Goal: Task Accomplishment & Management: Use online tool/utility

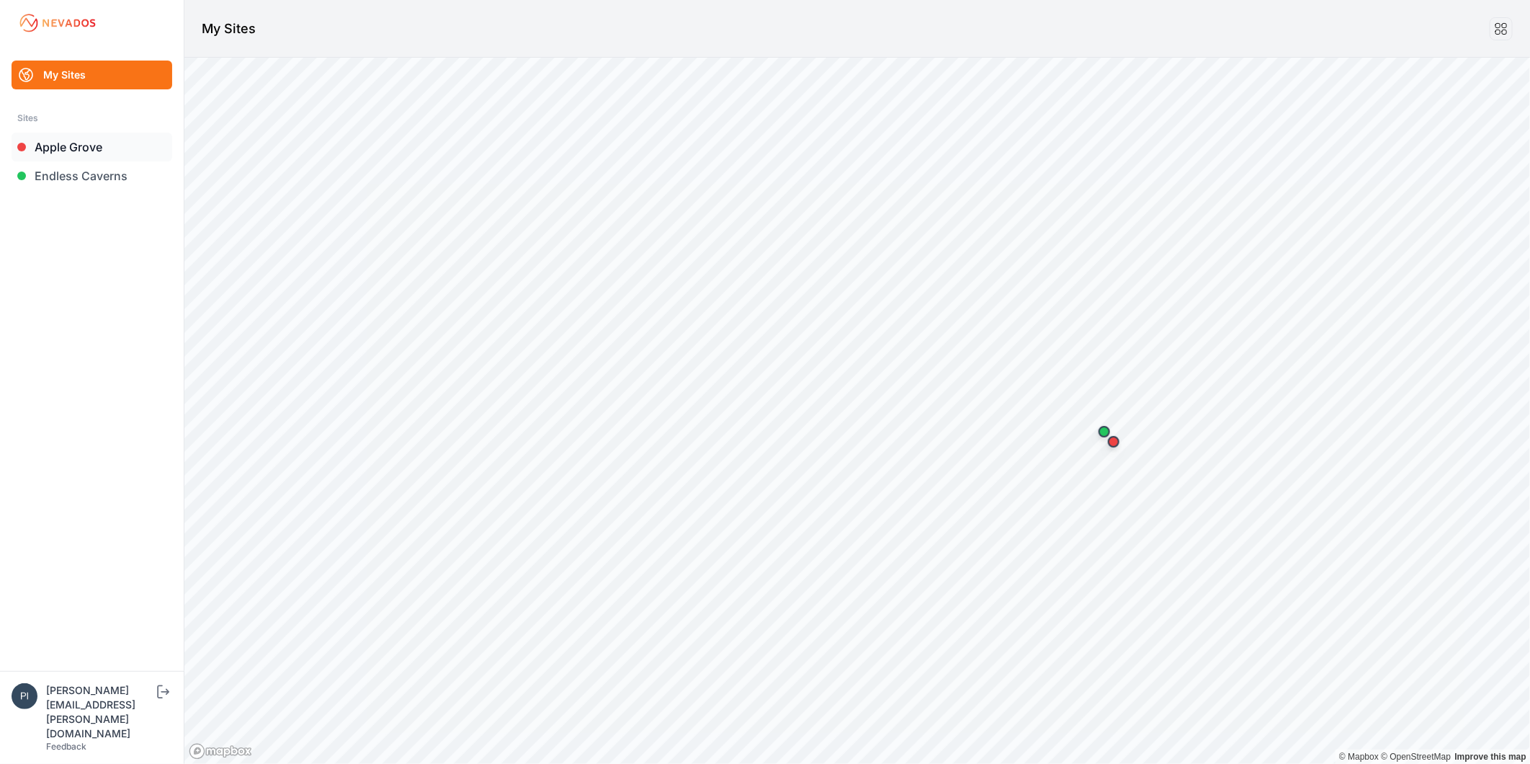
click at [84, 144] on link "Apple Grove" at bounding box center [92, 147] width 161 height 29
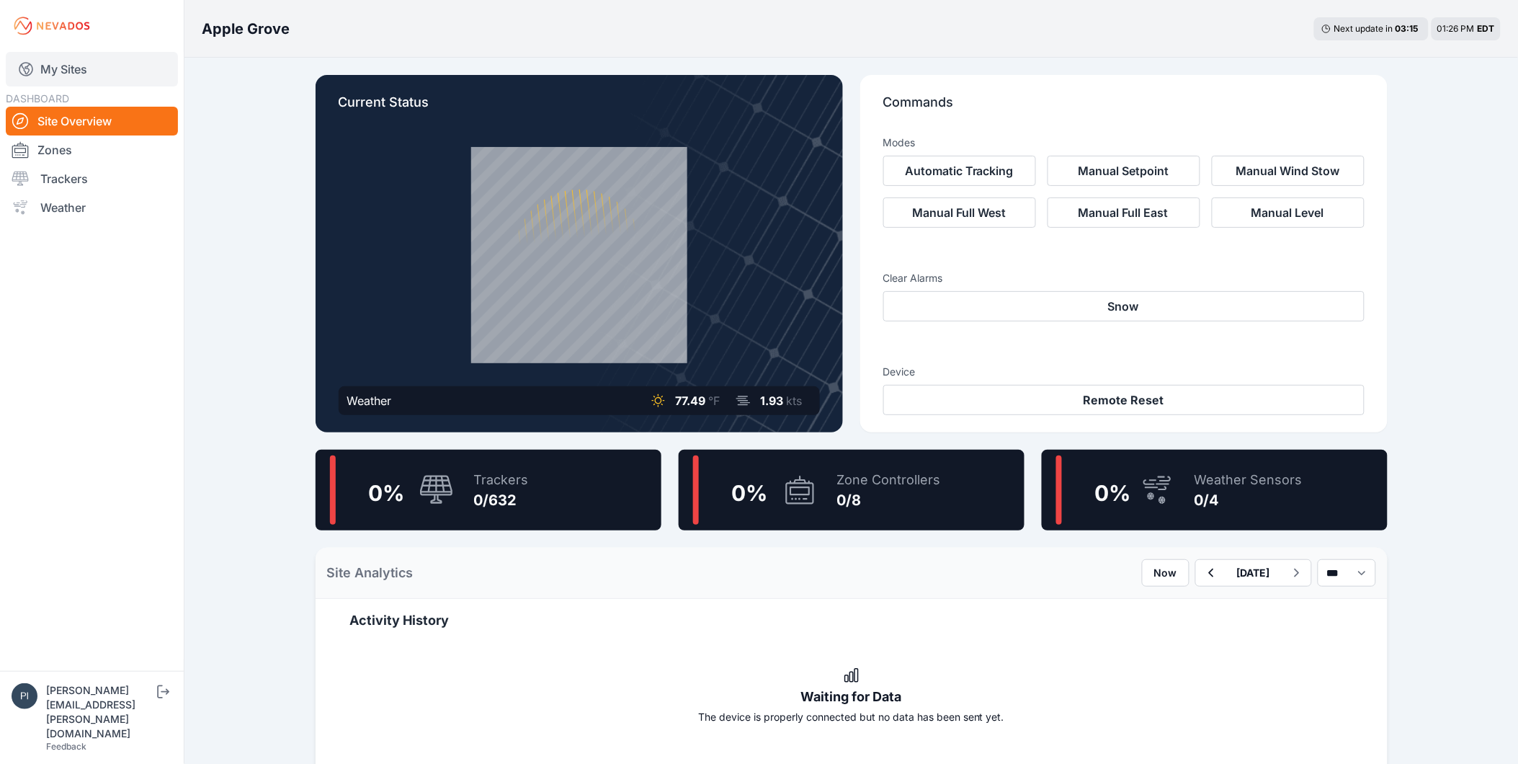
click at [76, 73] on link "My Sites" at bounding box center [92, 69] width 172 height 35
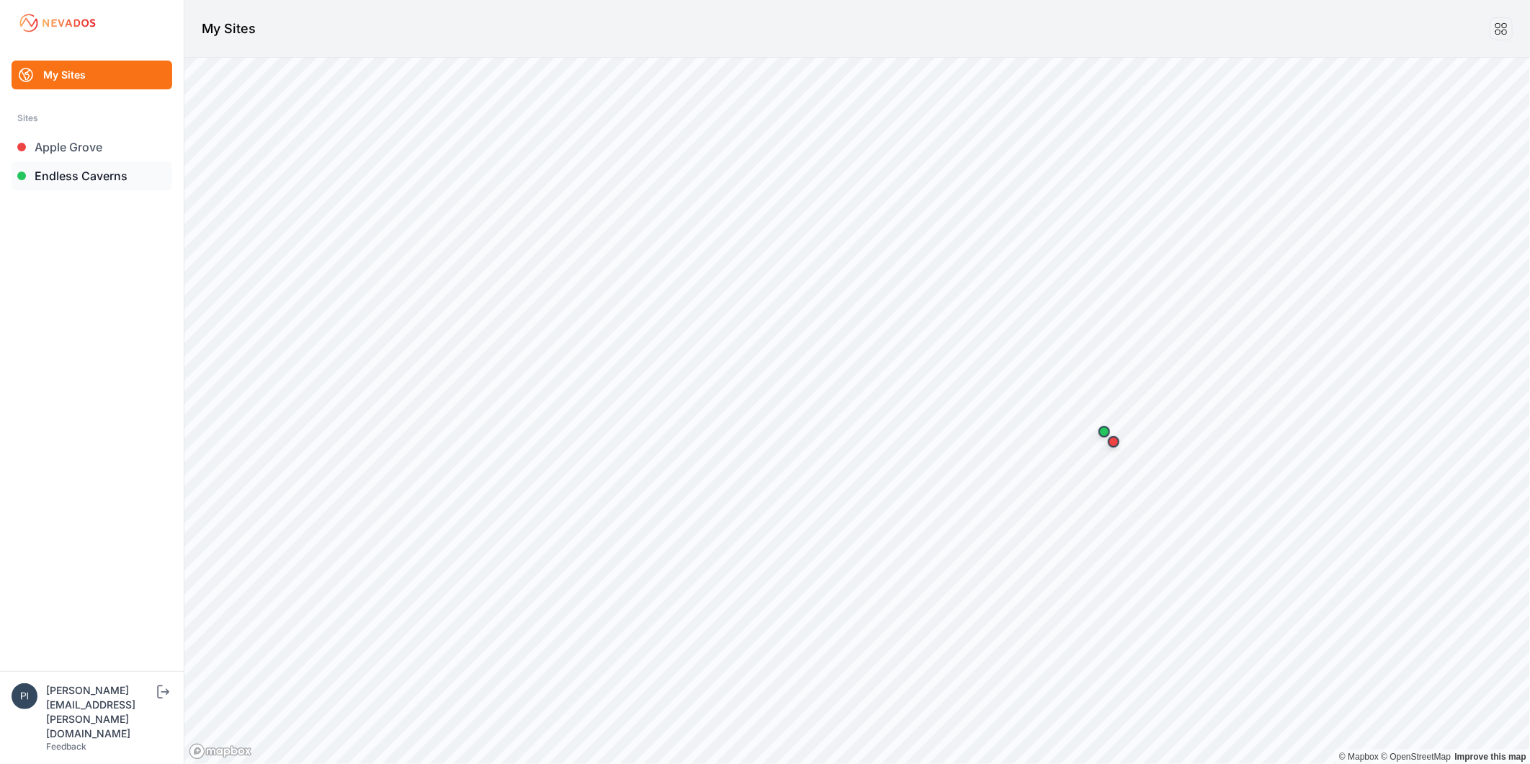
click at [84, 174] on link "Endless Caverns" at bounding box center [92, 175] width 161 height 29
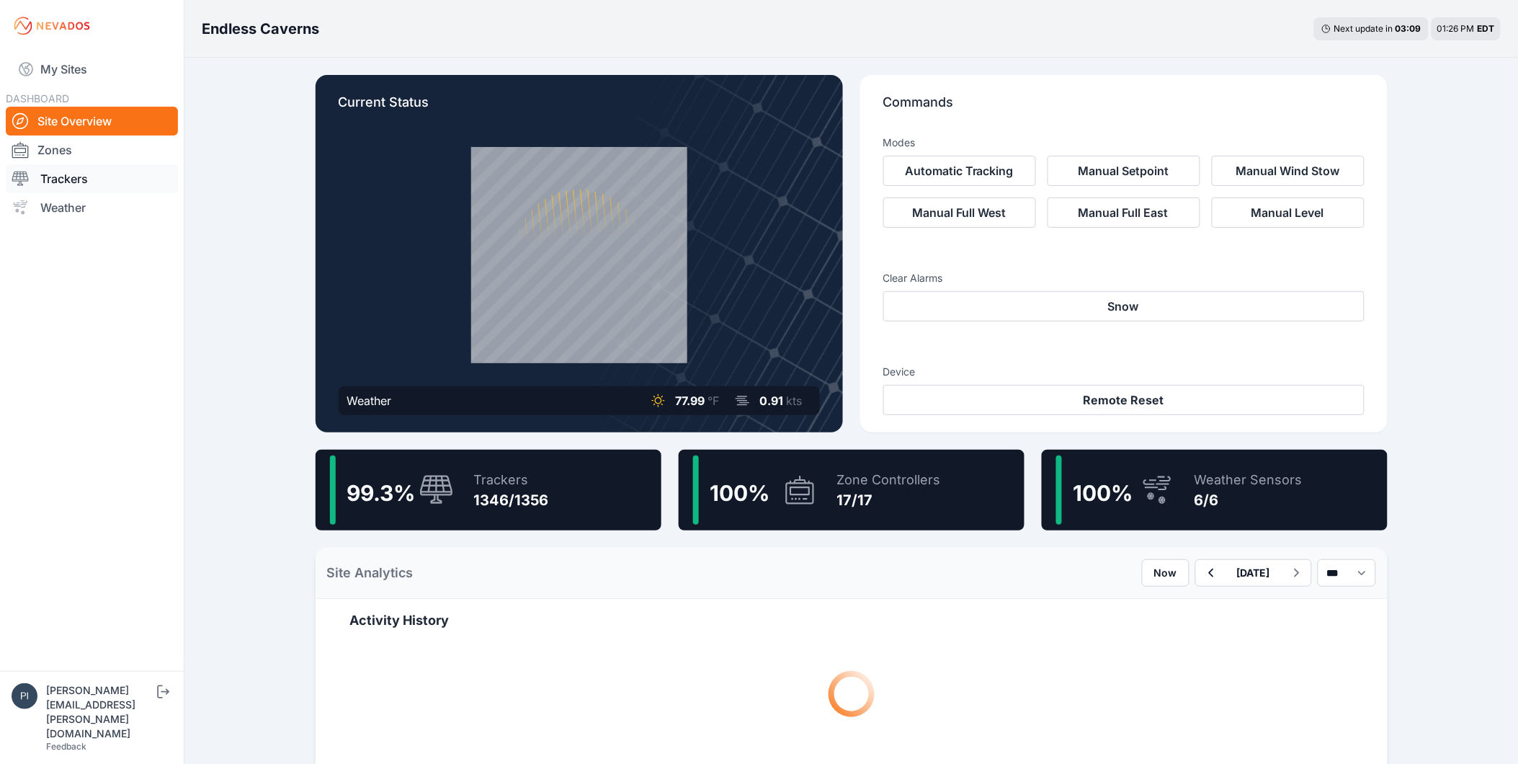
click at [76, 171] on link "Trackers" at bounding box center [92, 178] width 172 height 29
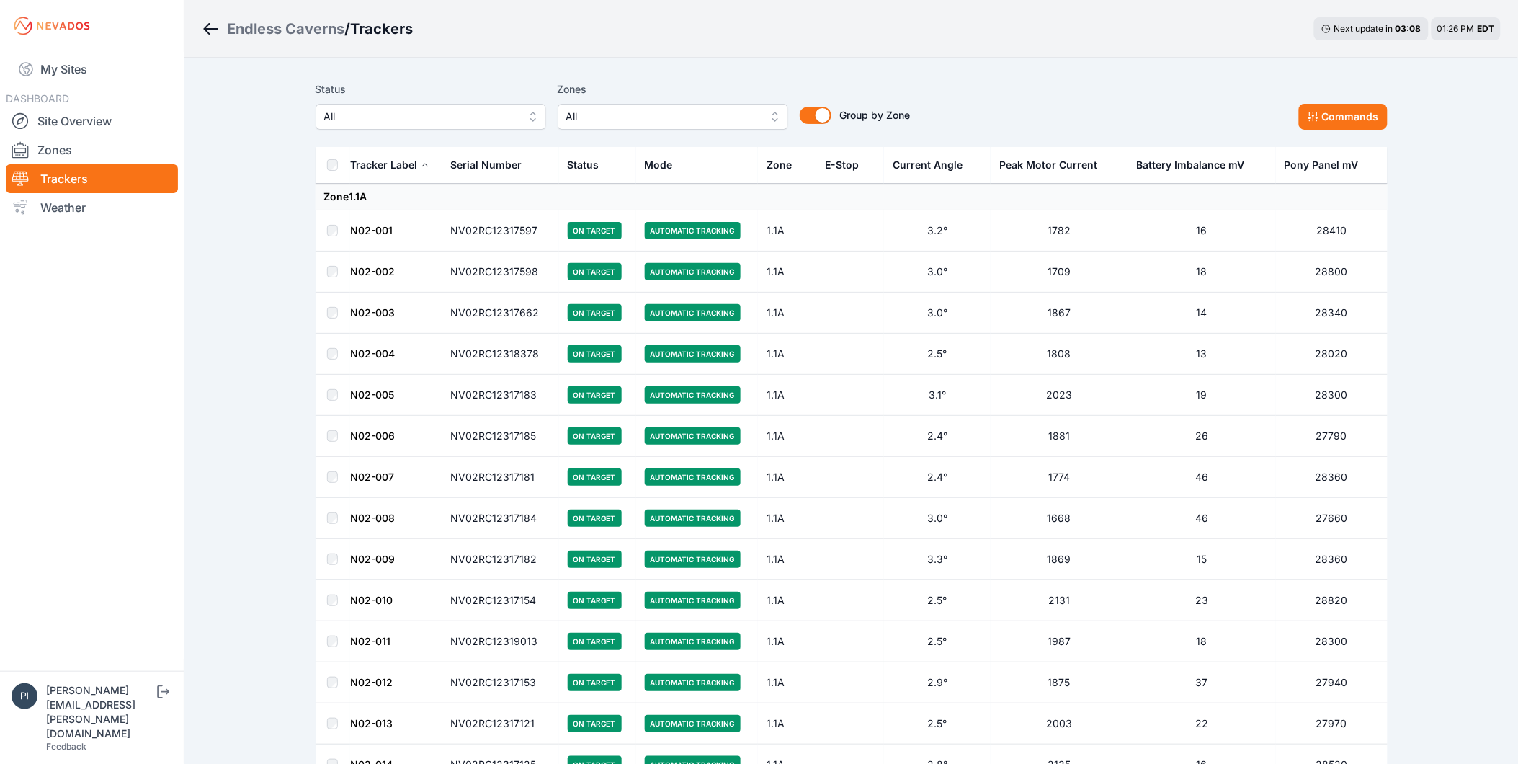
click at [438, 127] on button "All" at bounding box center [431, 117] width 231 height 26
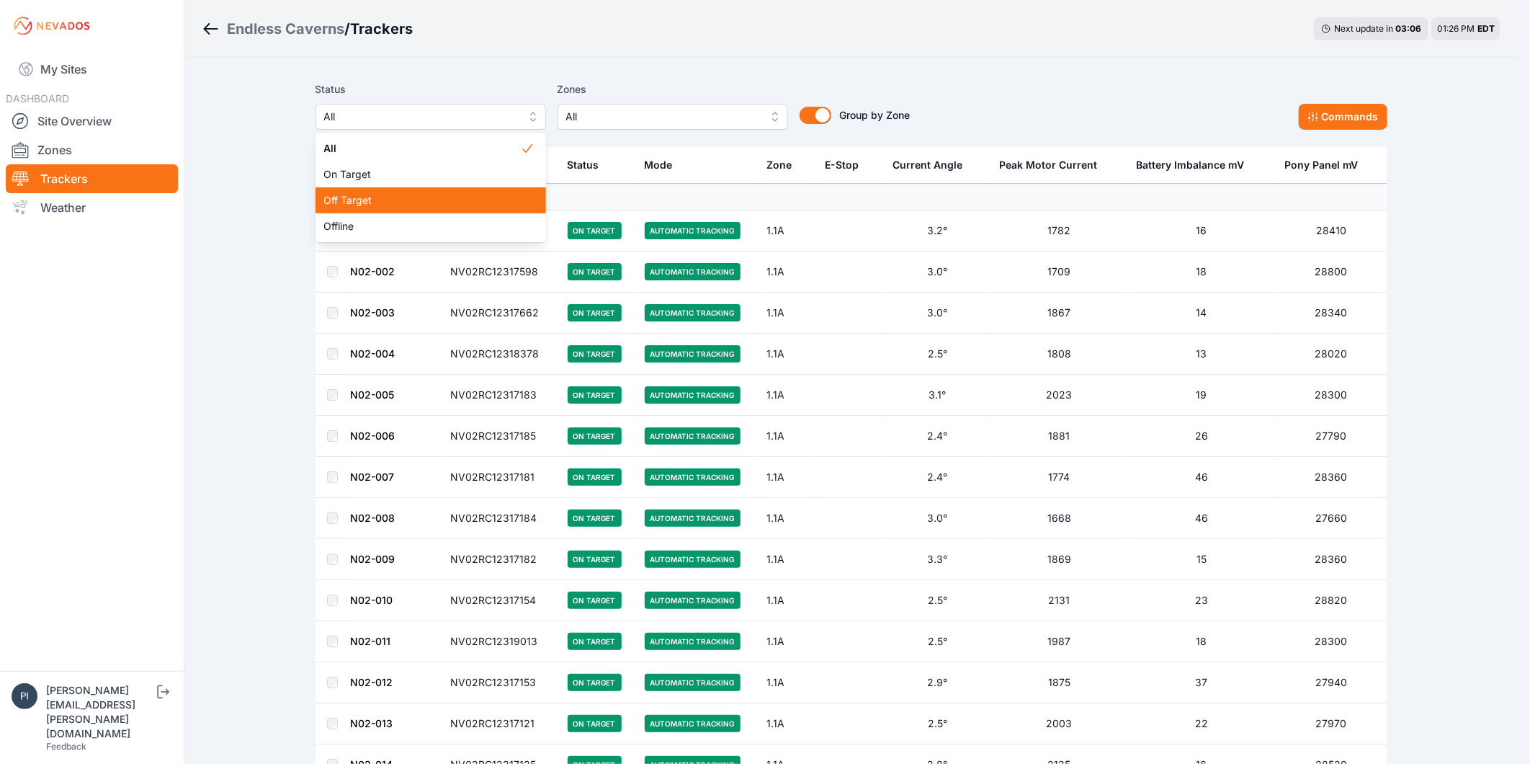
click at [429, 196] on span "Off Target" at bounding box center [422, 200] width 196 height 14
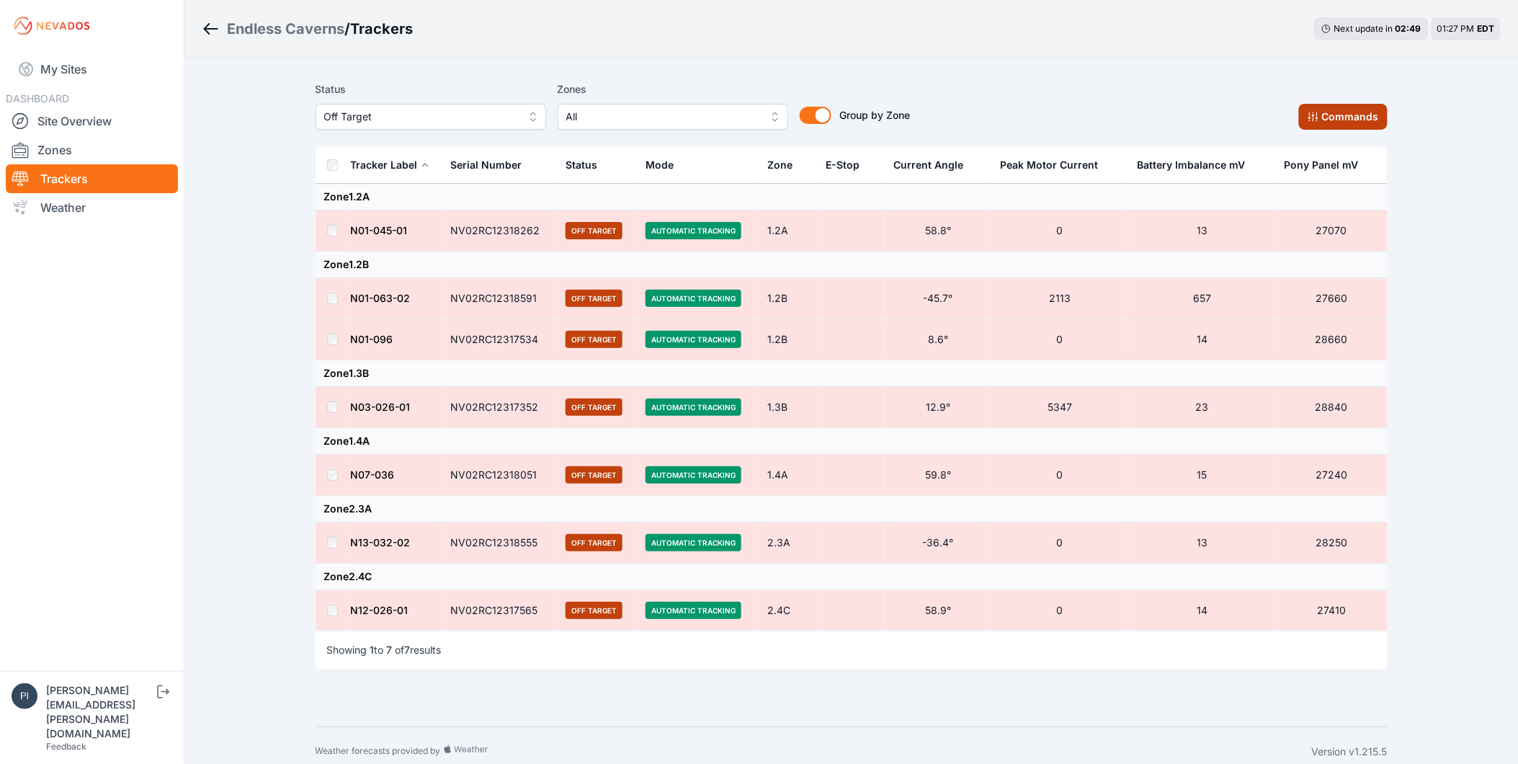
click at [1376, 116] on button "Commands" at bounding box center [1343, 117] width 89 height 26
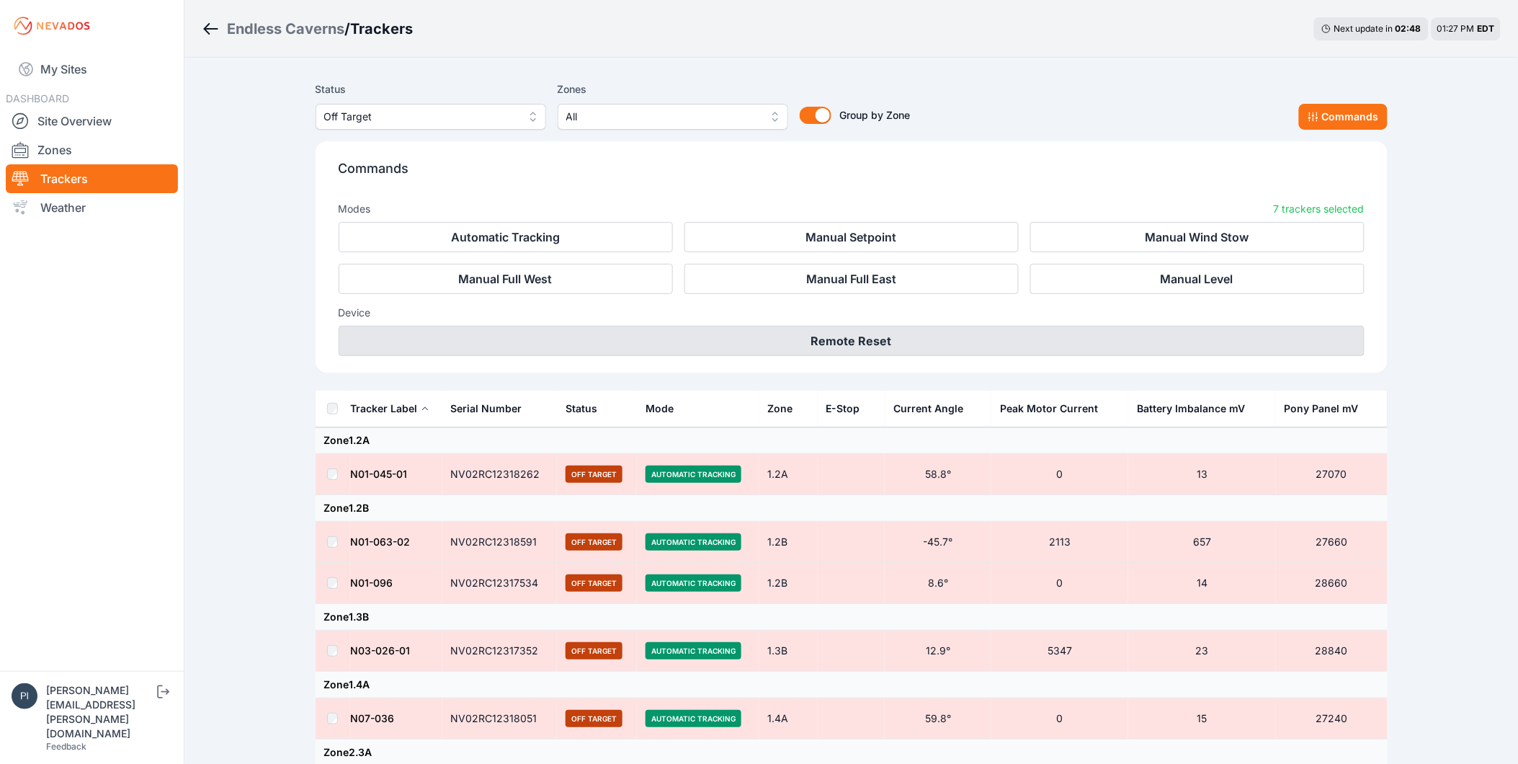
click at [880, 332] on button "Remote Reset" at bounding box center [852, 341] width 1026 height 30
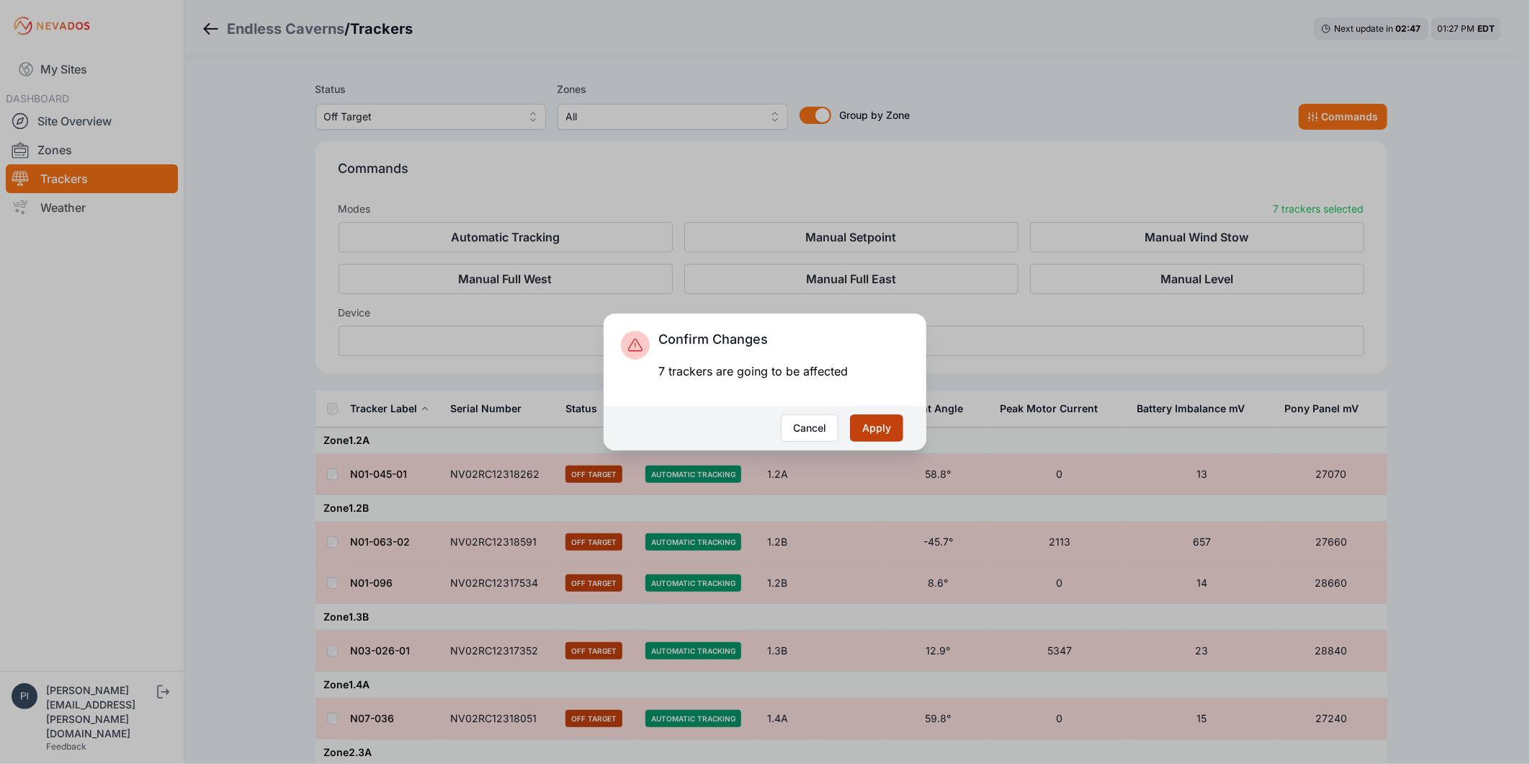
click at [874, 431] on button "Apply" at bounding box center [876, 427] width 53 height 27
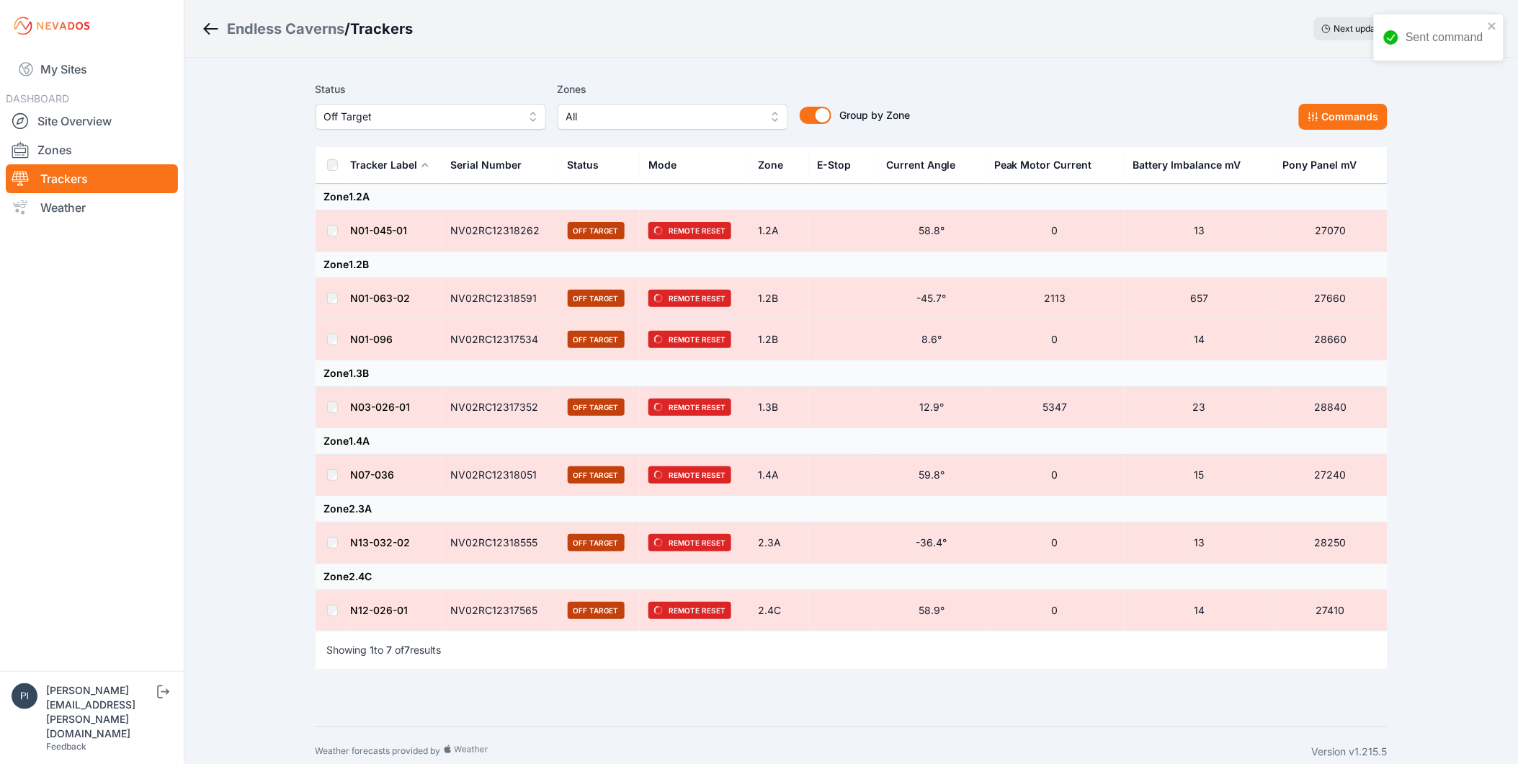
click at [402, 117] on span "Off Target" at bounding box center [420, 116] width 193 height 17
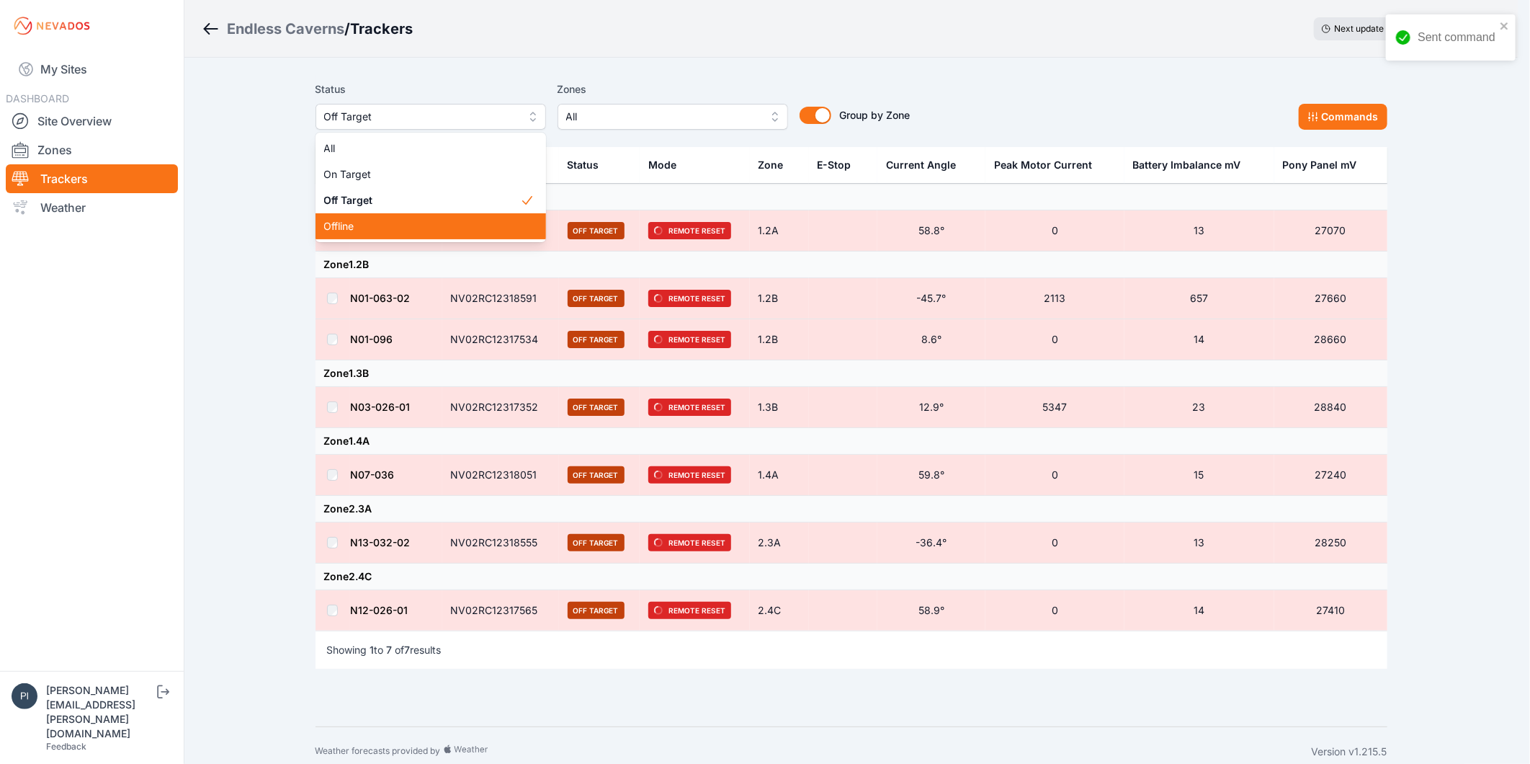
click at [406, 226] on span "Offline" at bounding box center [422, 226] width 196 height 14
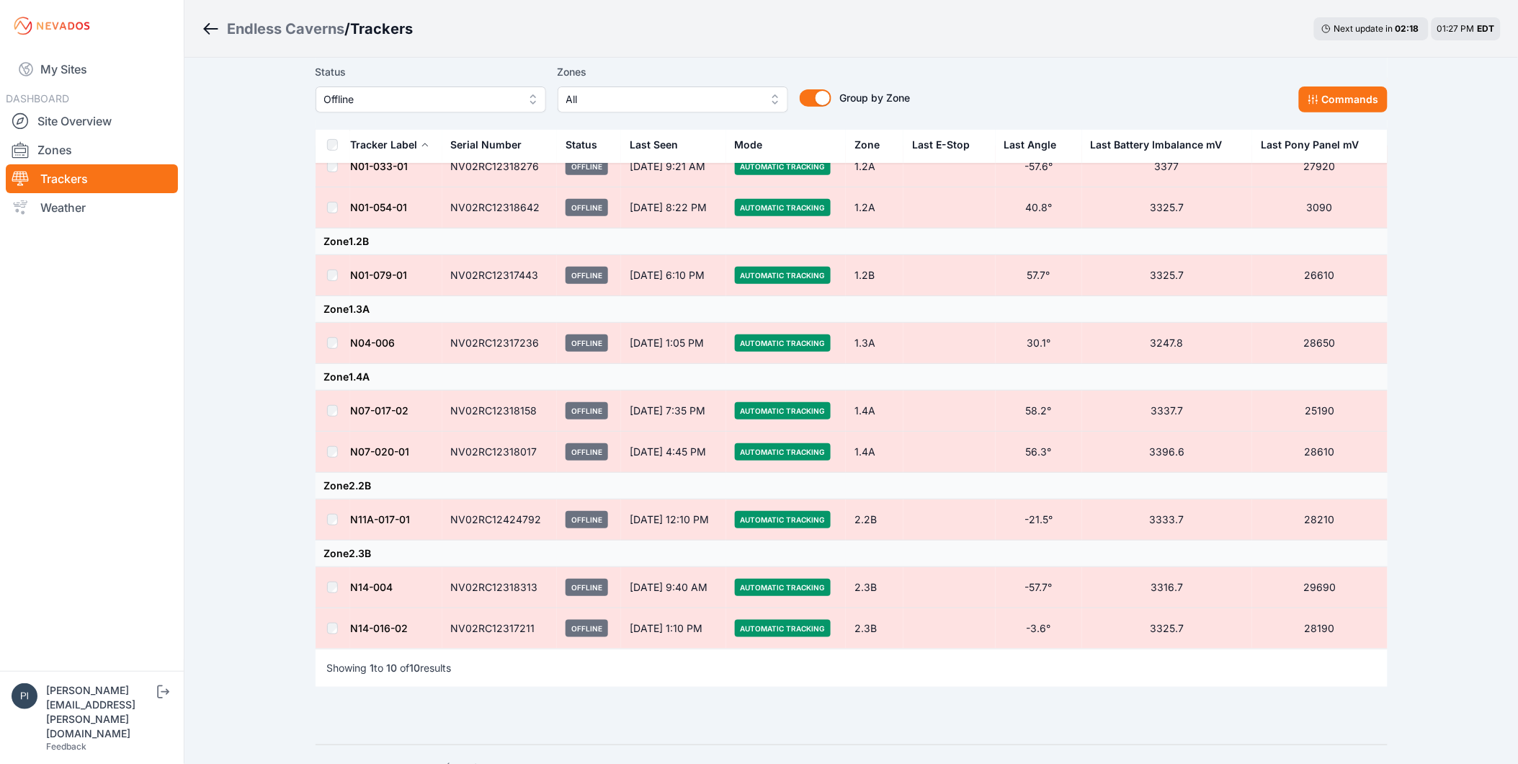
scroll to position [160, 0]
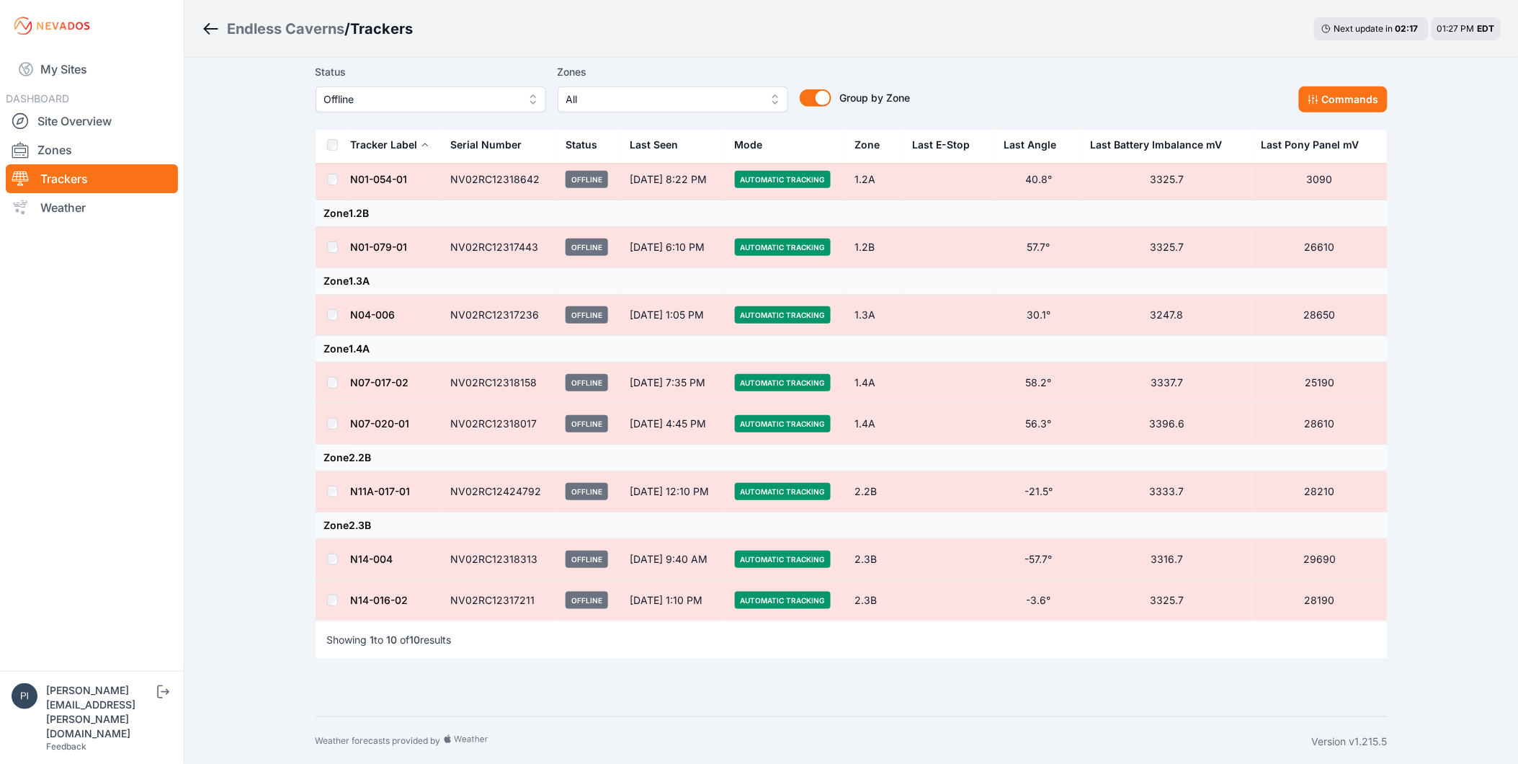
click at [326, 494] on td at bounding box center [333, 491] width 35 height 41
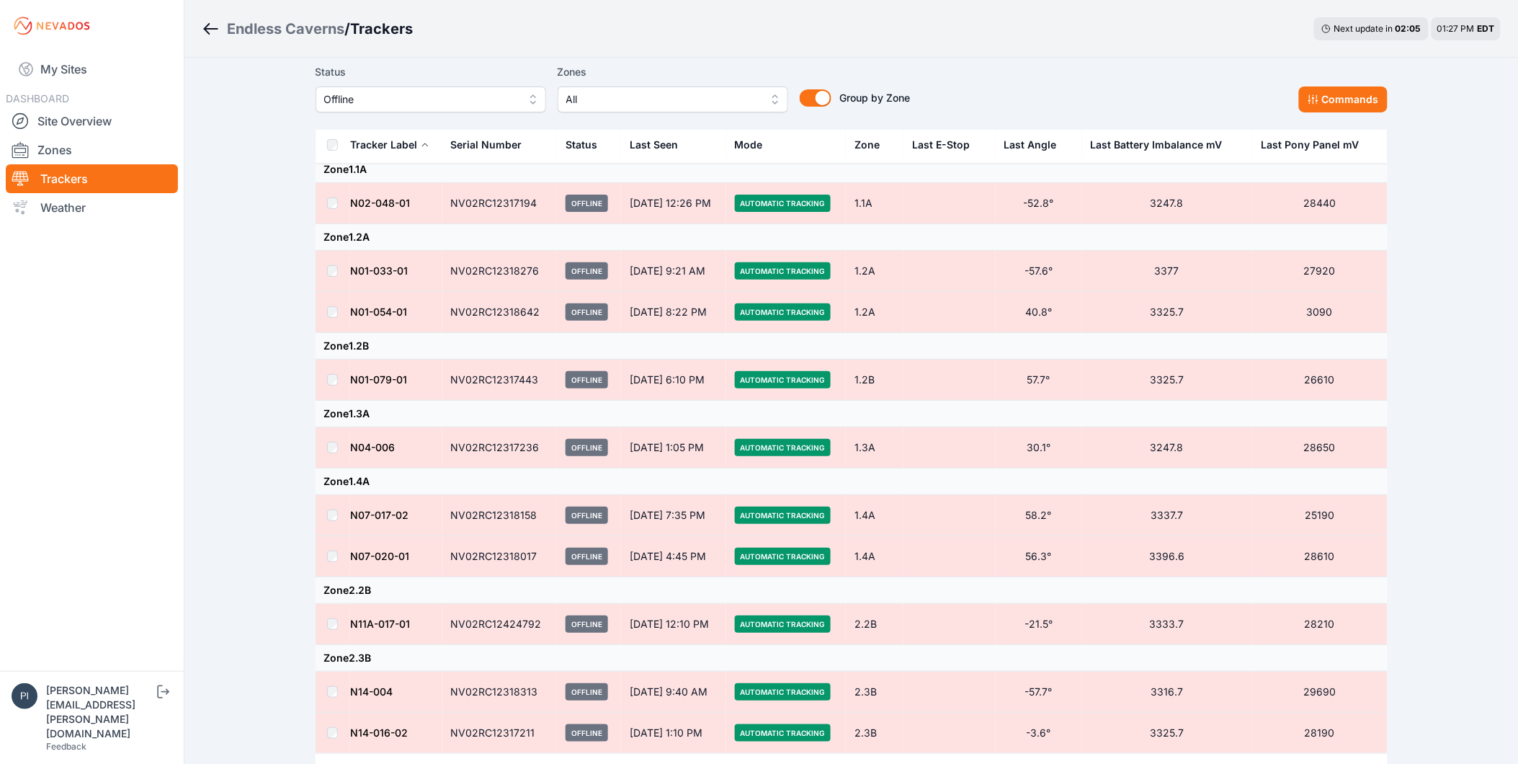
scroll to position [0, 0]
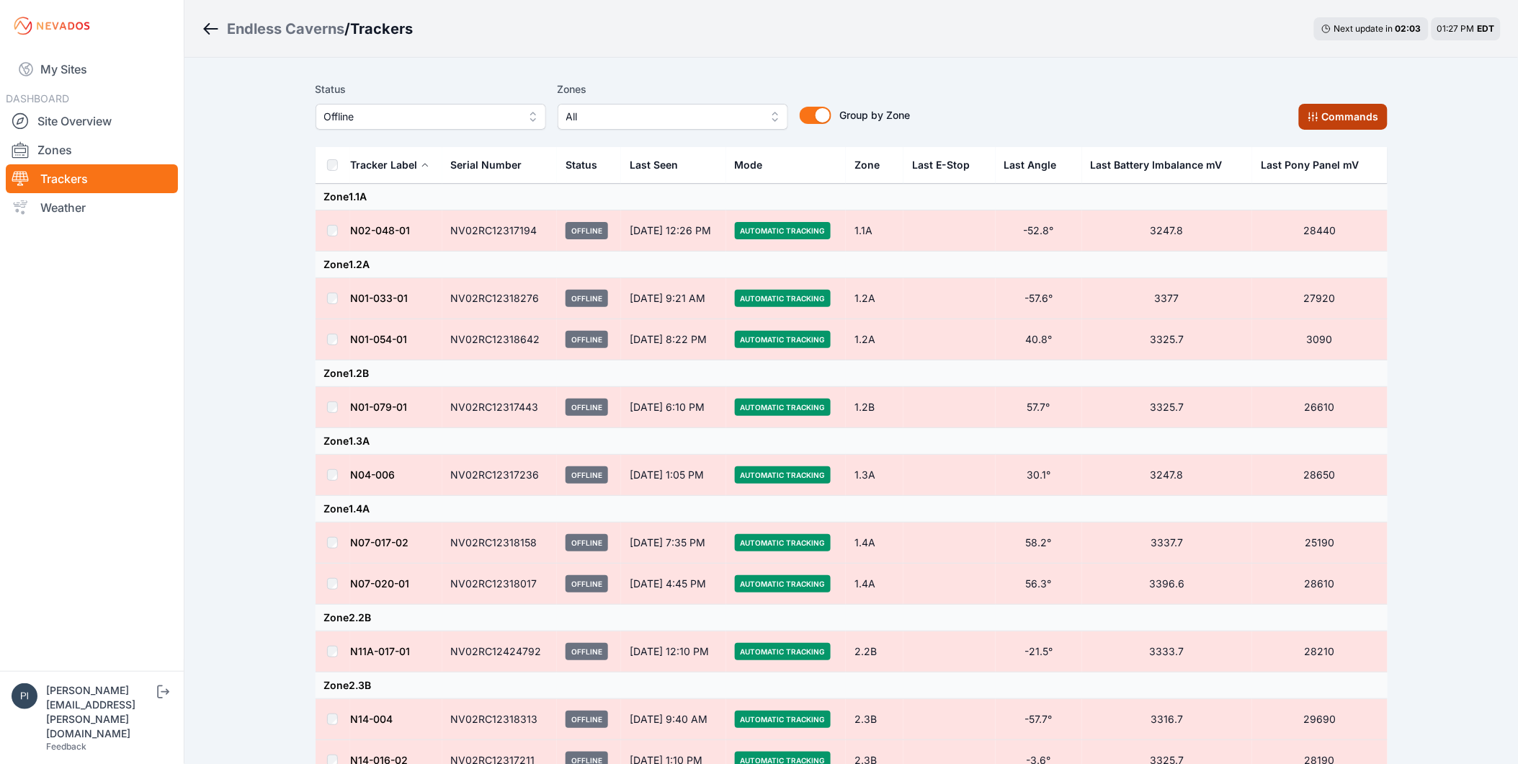
click at [1327, 120] on button "Commands" at bounding box center [1343, 117] width 89 height 26
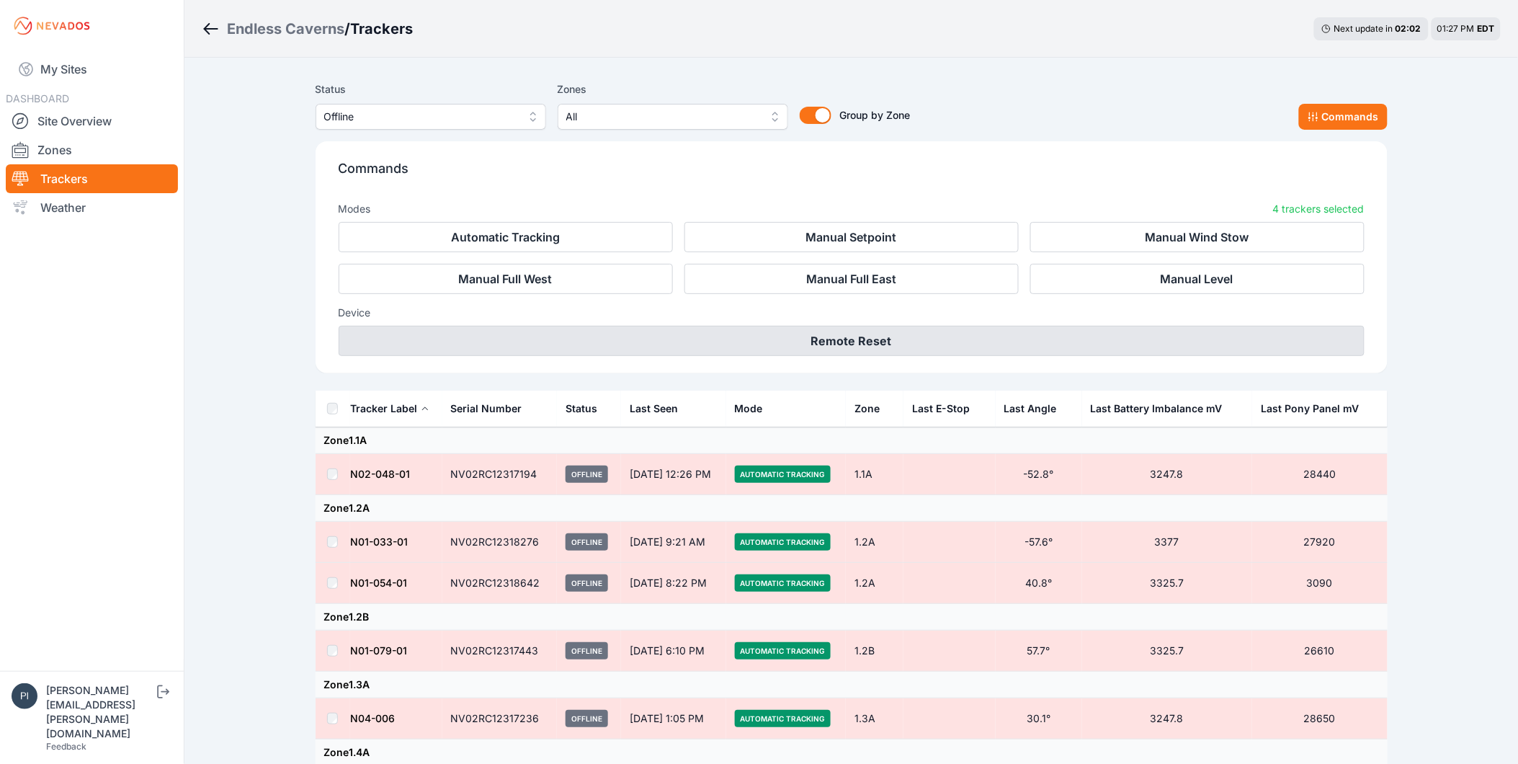
click at [879, 341] on button "Remote Reset" at bounding box center [852, 341] width 1026 height 30
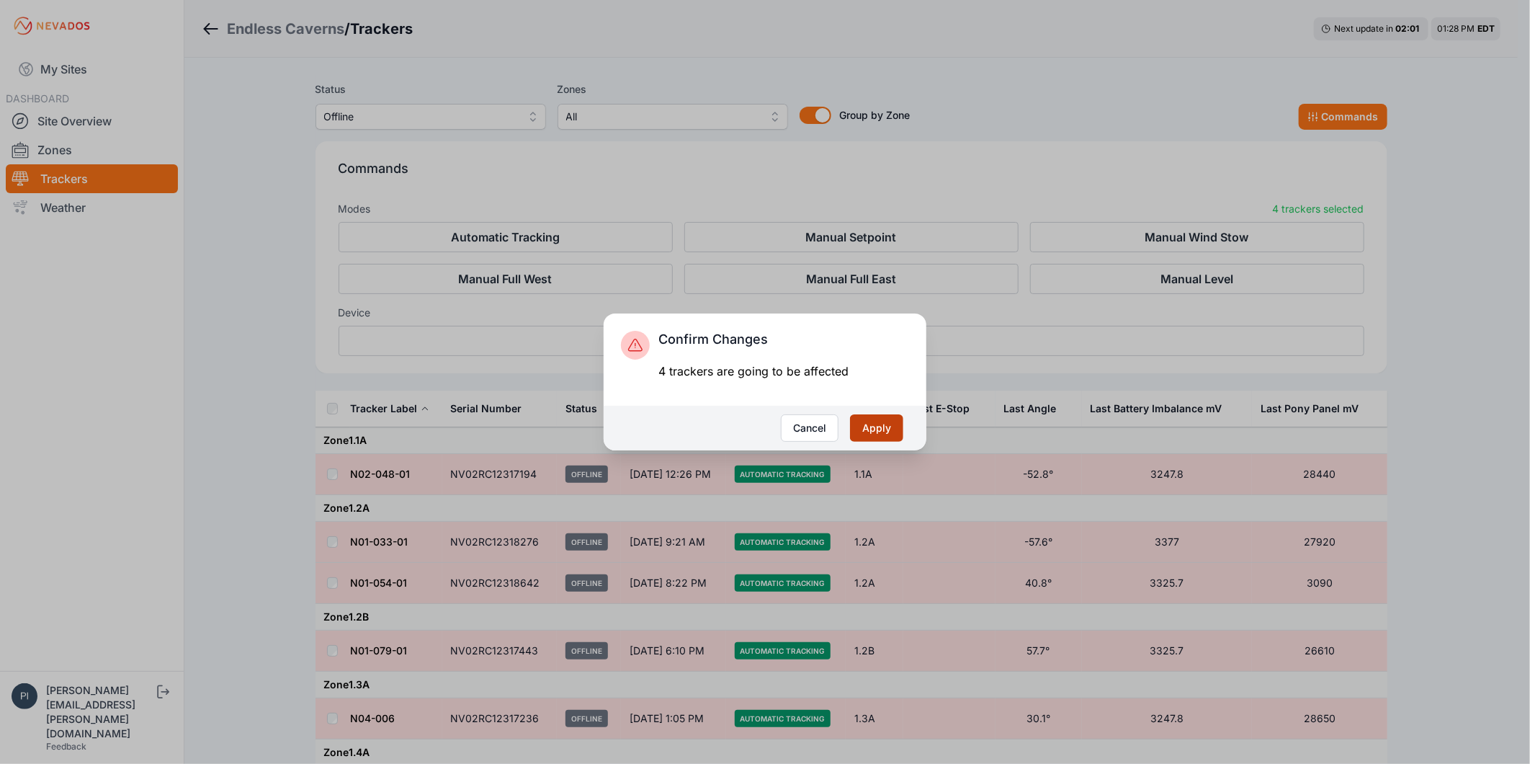
click at [872, 428] on button "Apply" at bounding box center [876, 427] width 53 height 27
